Goal: Transaction & Acquisition: Purchase product/service

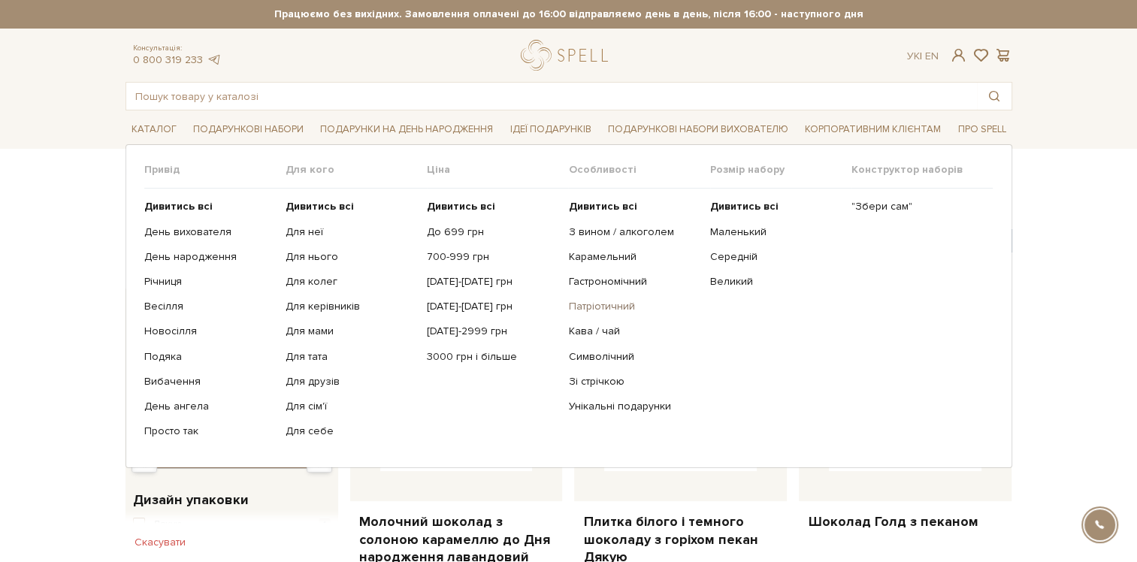
click at [592, 306] on link "Патріотичний" at bounding box center [633, 307] width 130 height 14
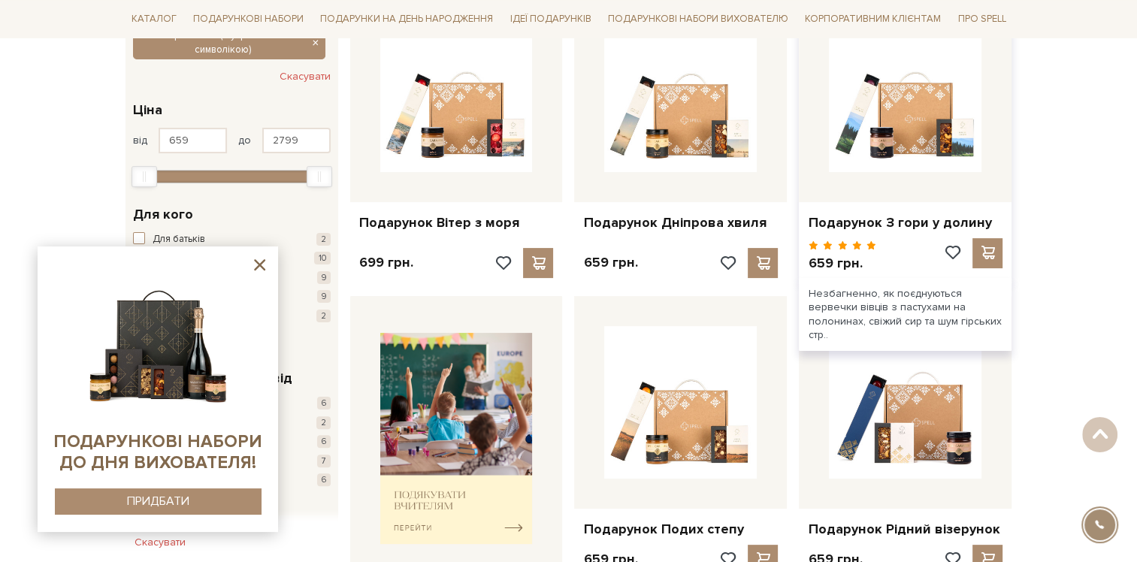
scroll to position [225, 0]
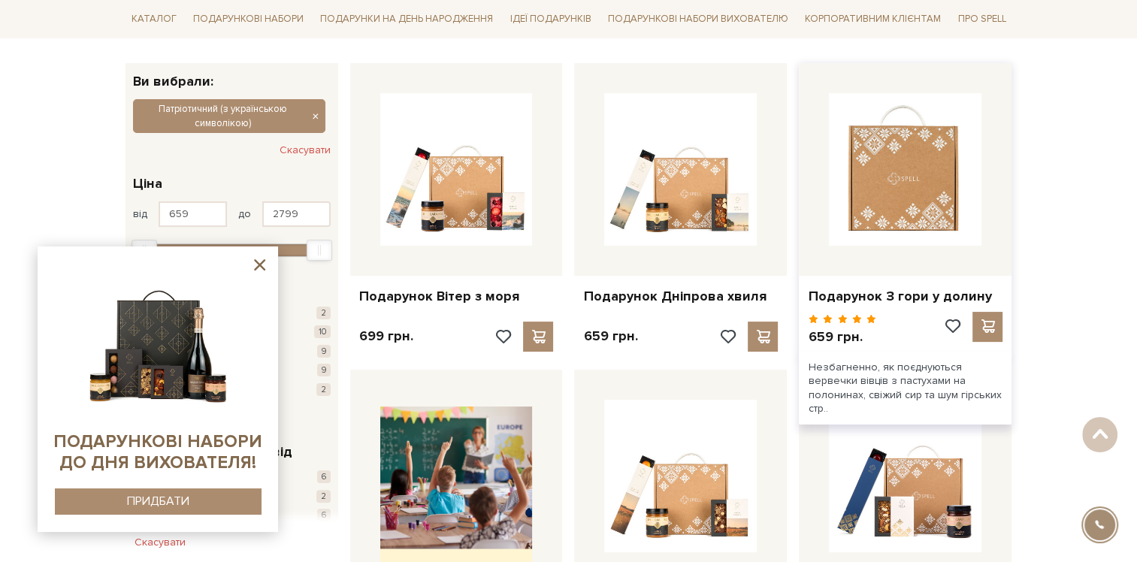
click at [932, 195] on img at bounding box center [905, 169] width 153 height 153
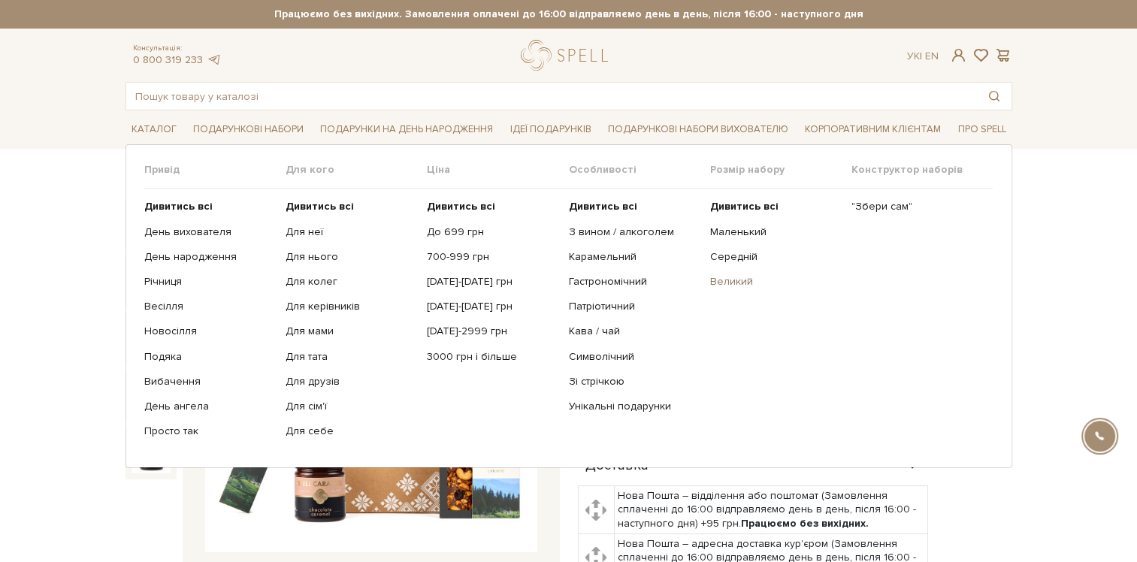
click at [741, 277] on link "Великий" at bounding box center [775, 282] width 130 height 14
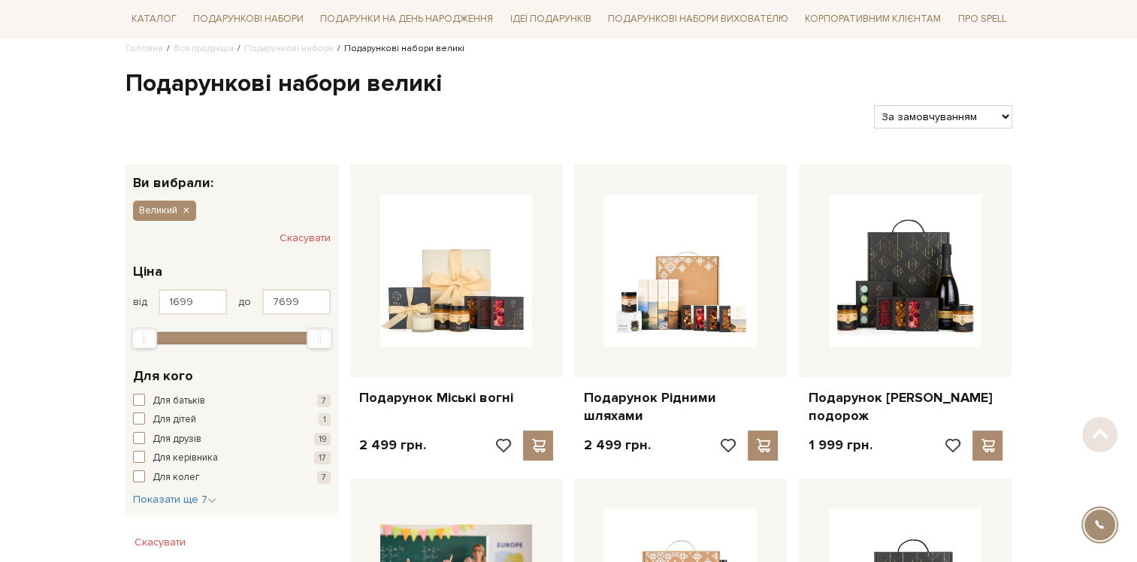
scroll to position [150, 0]
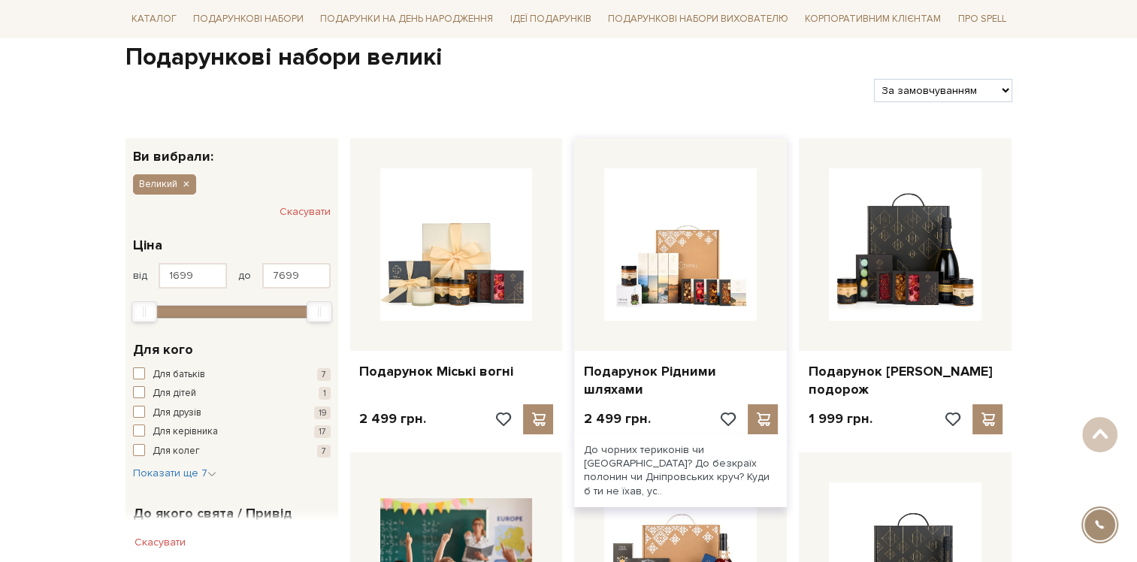
click at [697, 351] on div "Подарунок Рідними шляхами" at bounding box center [680, 377] width 213 height 53
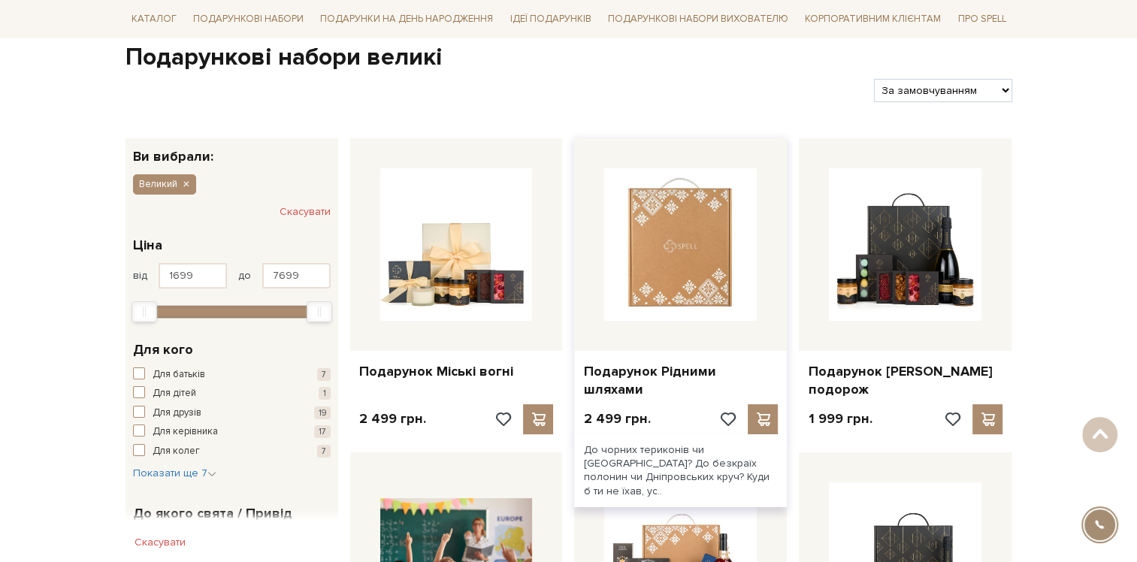
click at [696, 286] on img at bounding box center [680, 244] width 153 height 153
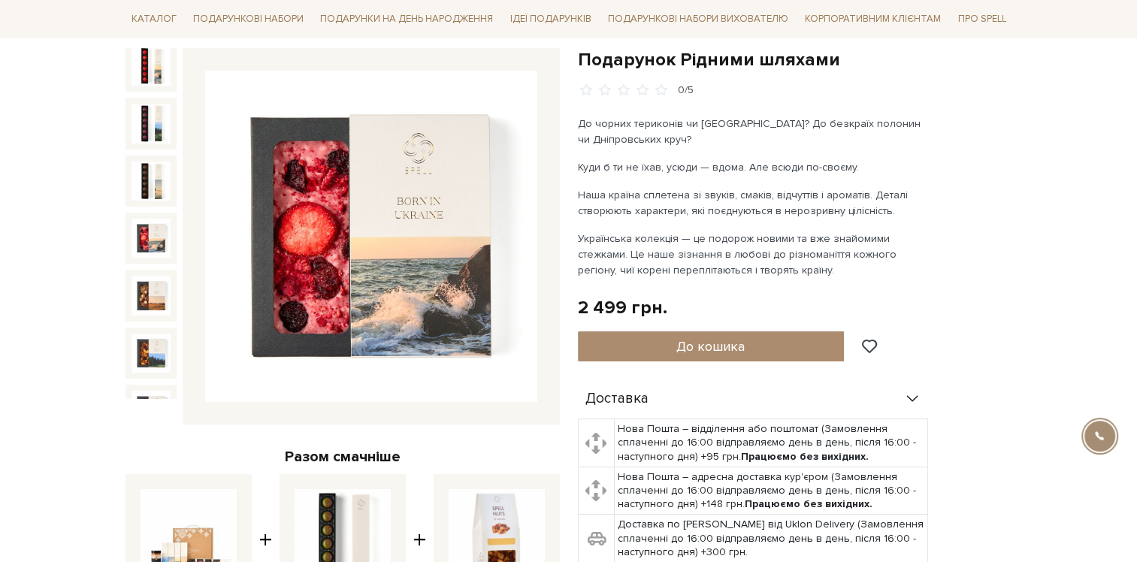
scroll to position [180, 0]
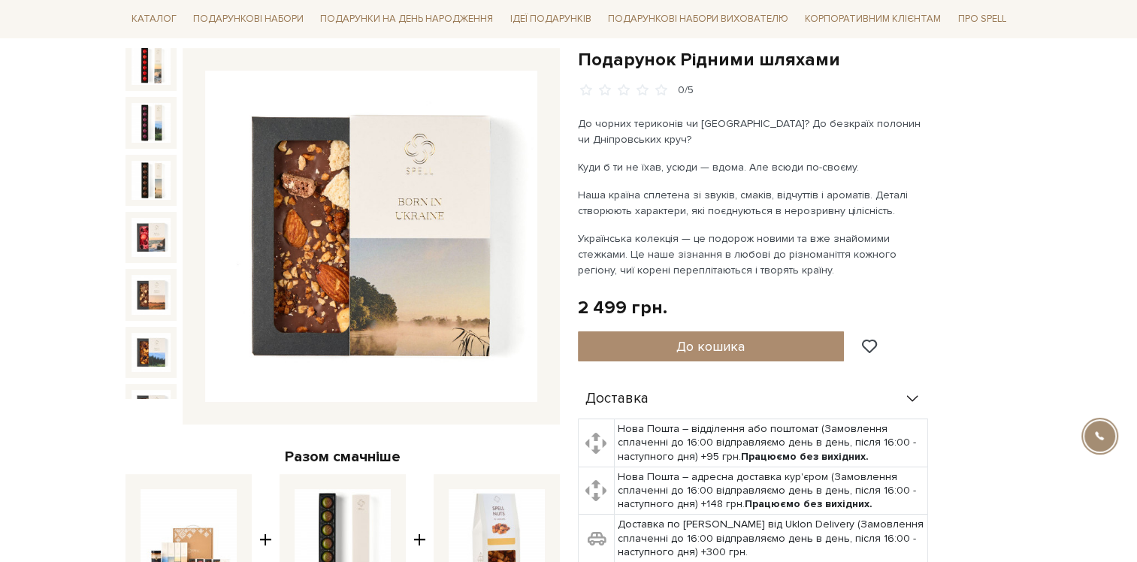
click at [150, 390] on img at bounding box center [150, 409] width 39 height 39
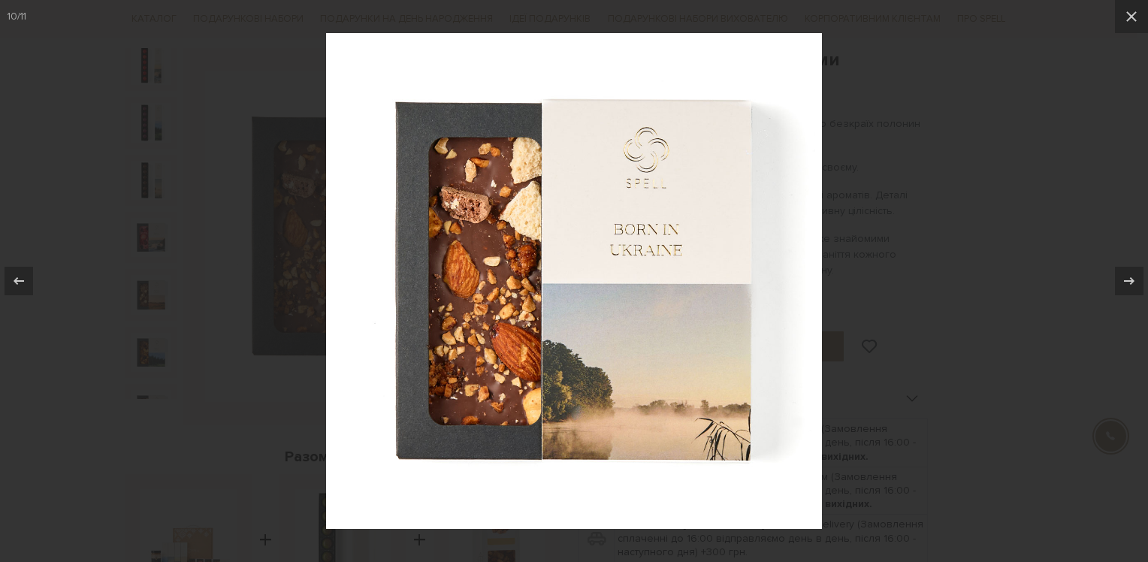
click at [134, 395] on div at bounding box center [574, 281] width 1148 height 562
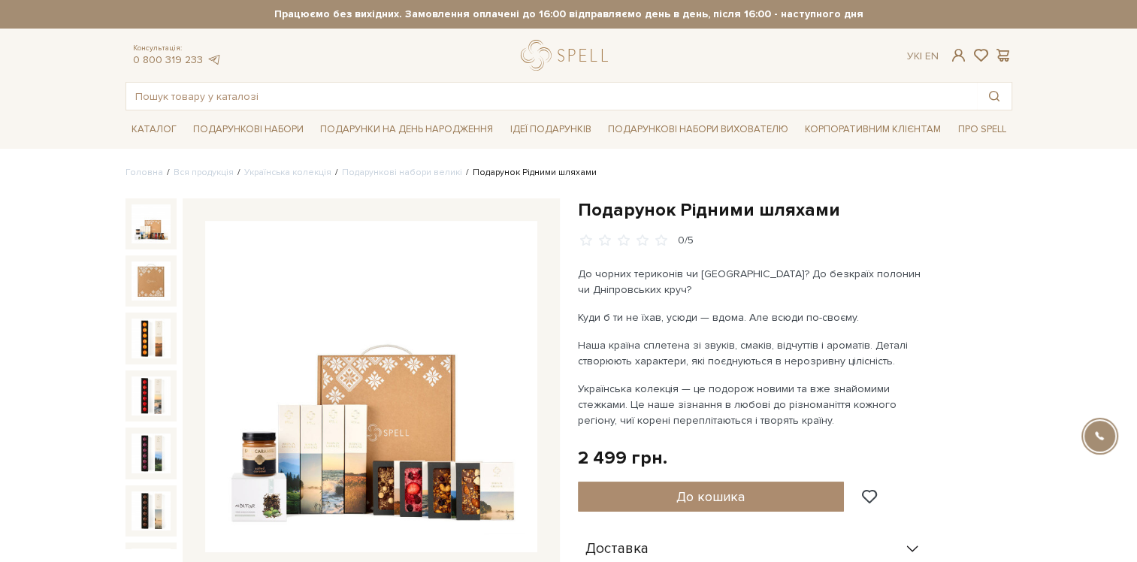
click at [151, 228] on img at bounding box center [150, 223] width 39 height 39
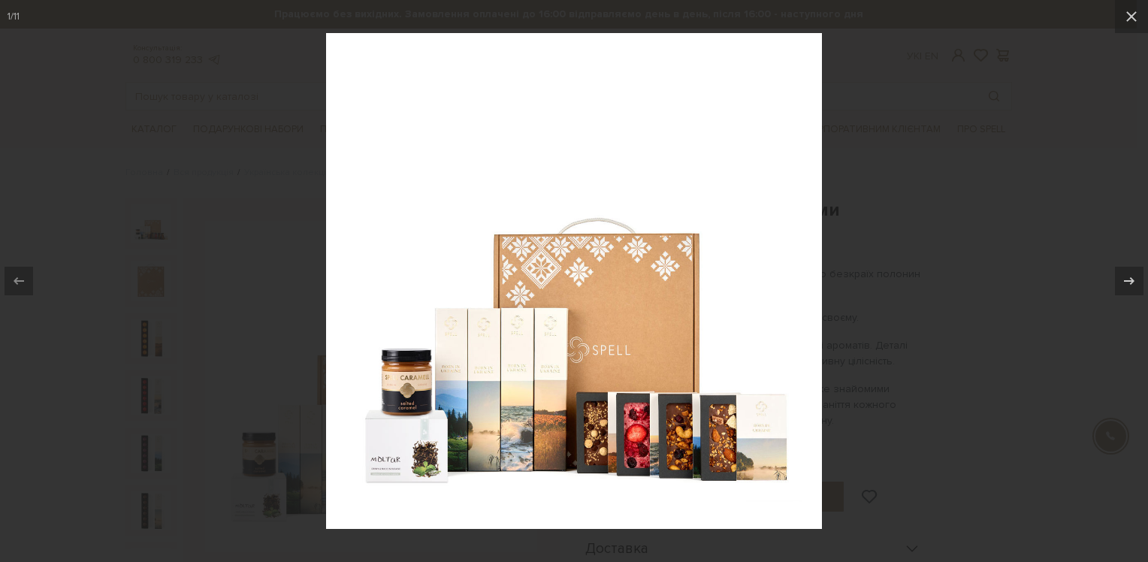
click at [965, 270] on div at bounding box center [574, 281] width 1148 height 562
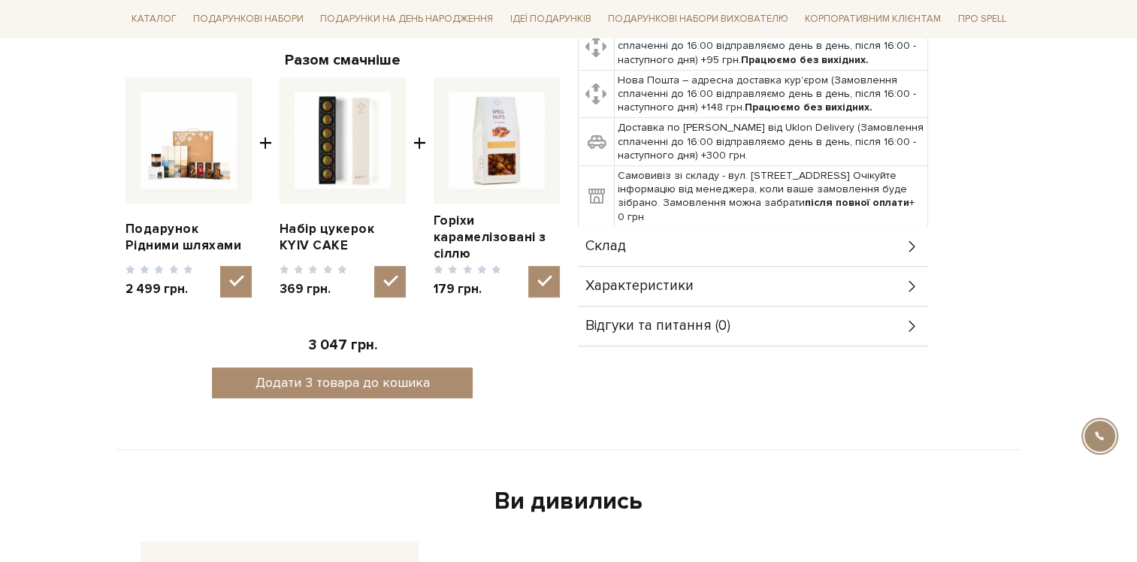
scroll to position [601, 0]
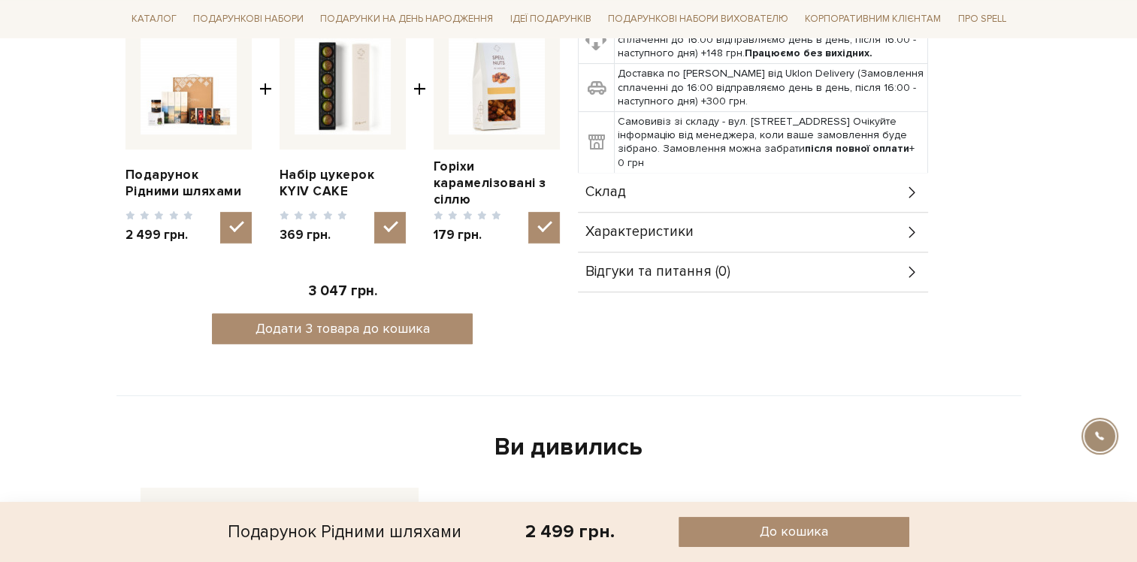
click at [836, 234] on div "Характеристики" at bounding box center [753, 232] width 350 height 39
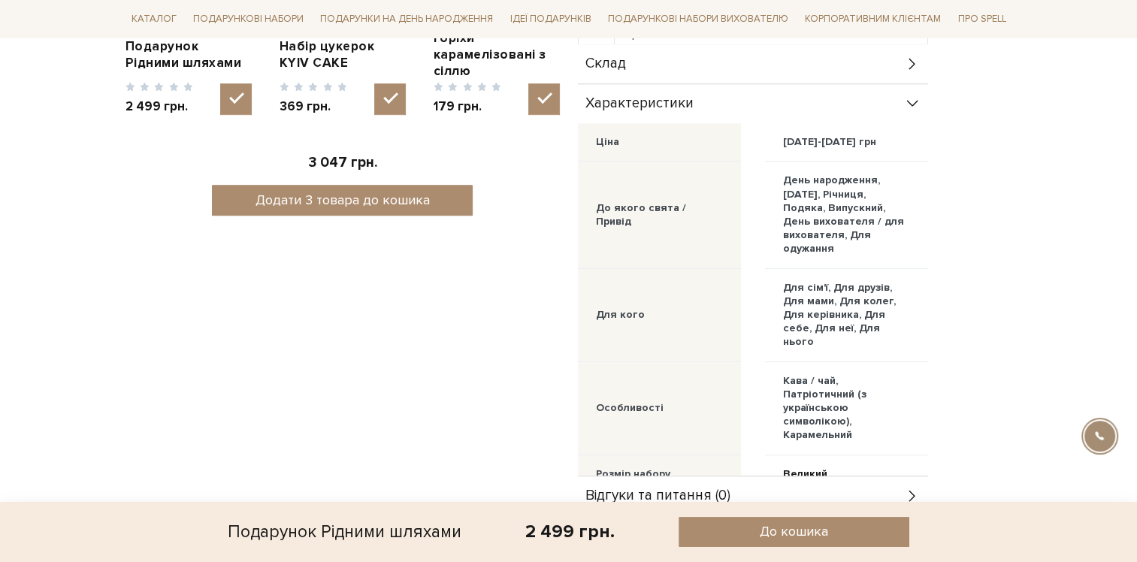
scroll to position [451, 0]
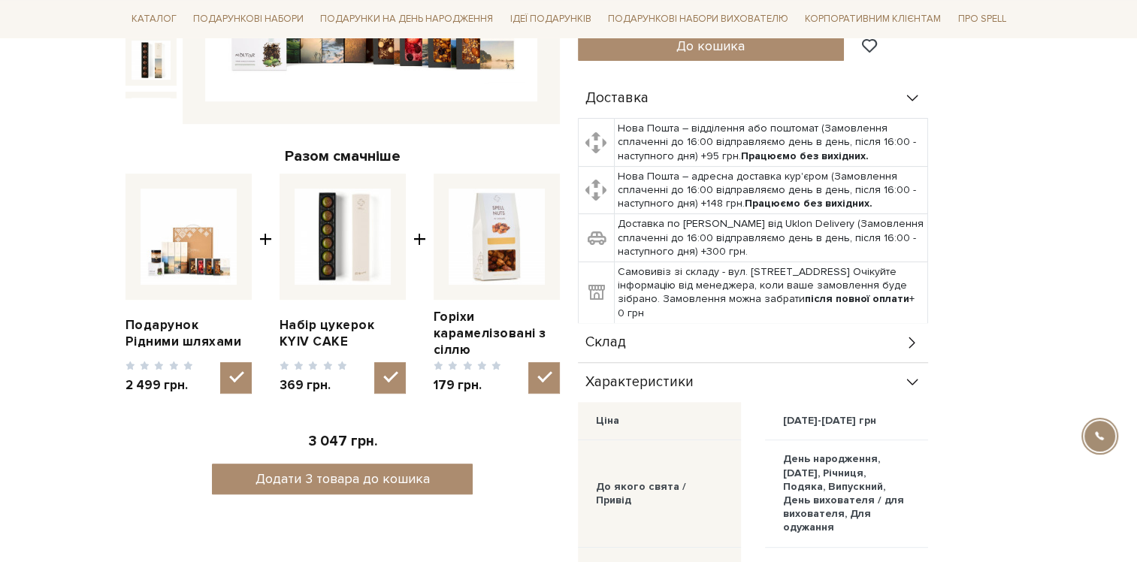
click at [793, 352] on div "Склад" at bounding box center [753, 342] width 350 height 39
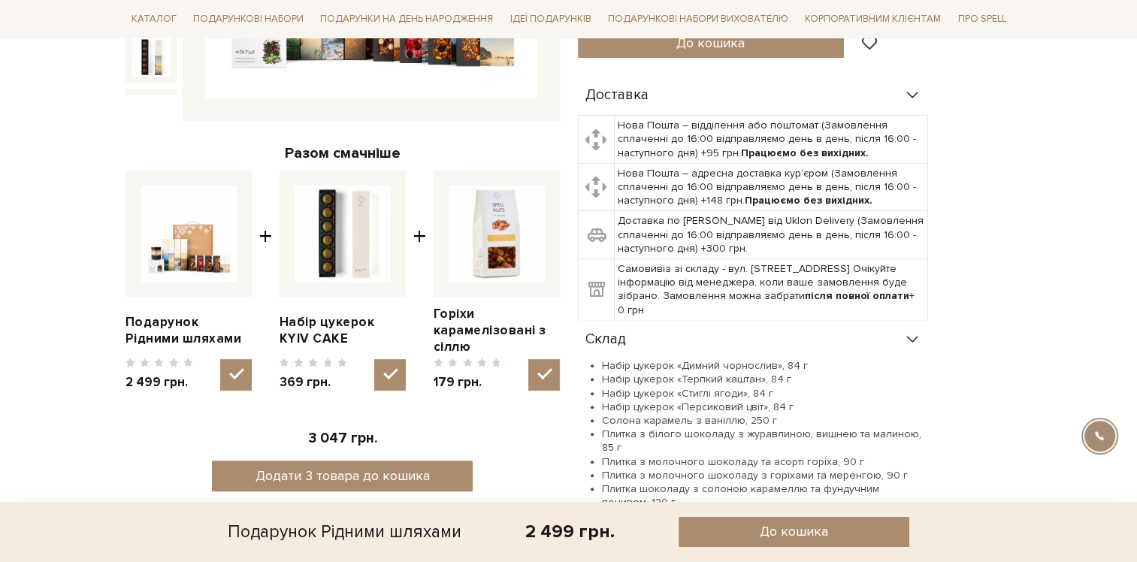
scroll to position [150, 0]
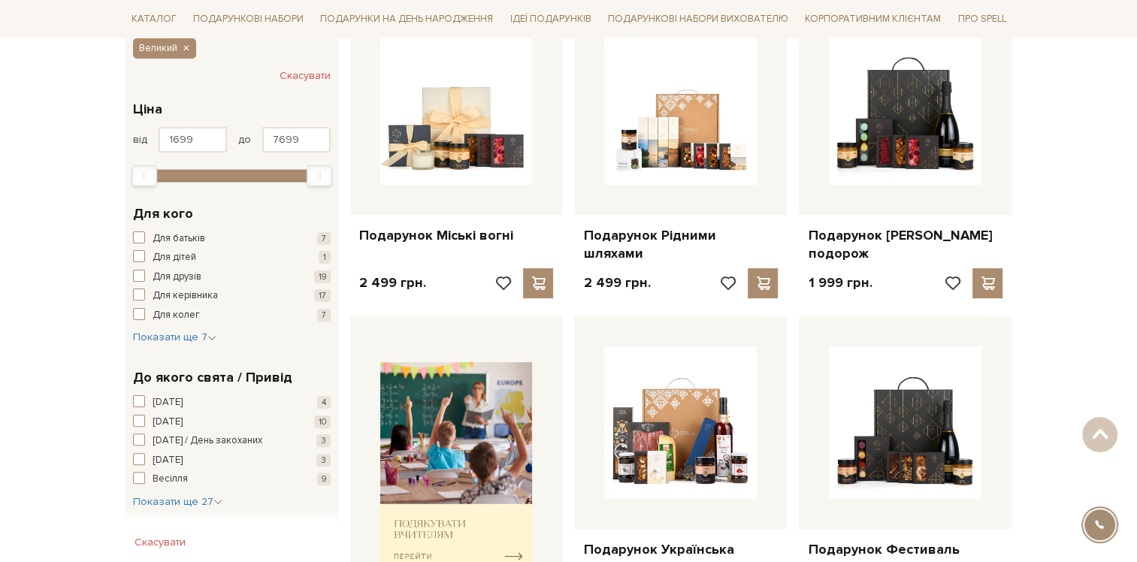
scroll to position [150, 0]
